Goal: Task Accomplishment & Management: Complete application form

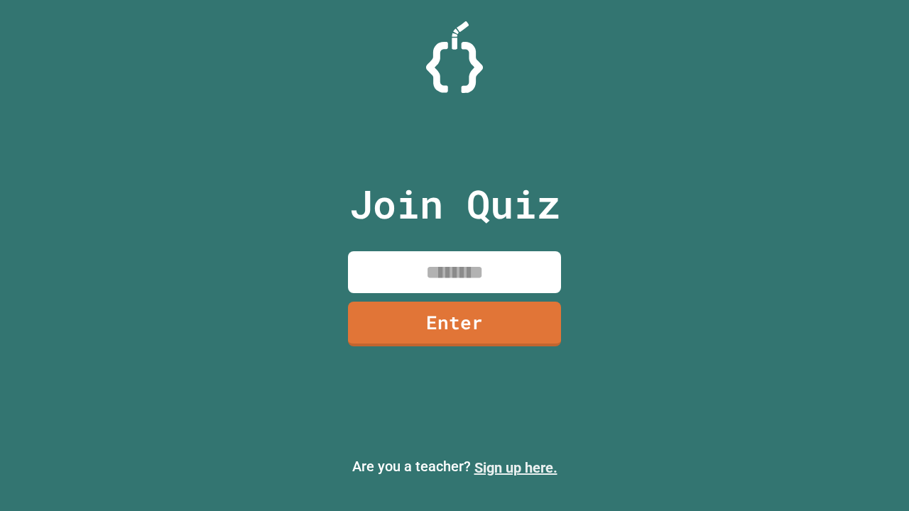
click at [516, 468] on link "Sign up here." at bounding box center [515, 468] width 83 height 17
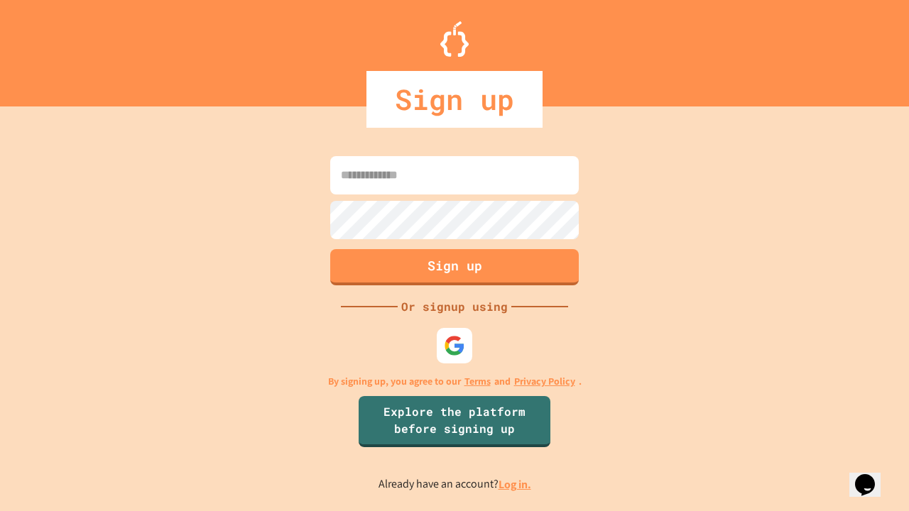
click at [516, 484] on link "Log in." at bounding box center [515, 484] width 33 height 15
